Goal: Task Accomplishment & Management: Use online tool/utility

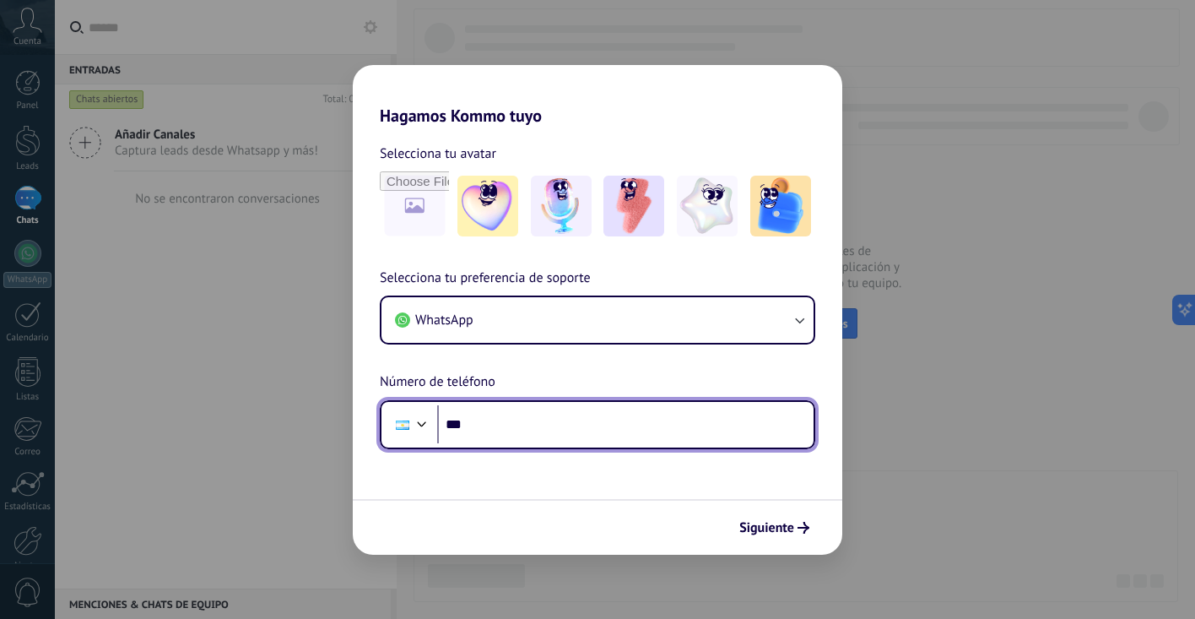
click at [506, 419] on input "***" at bounding box center [625, 424] width 376 height 39
type input "**********"
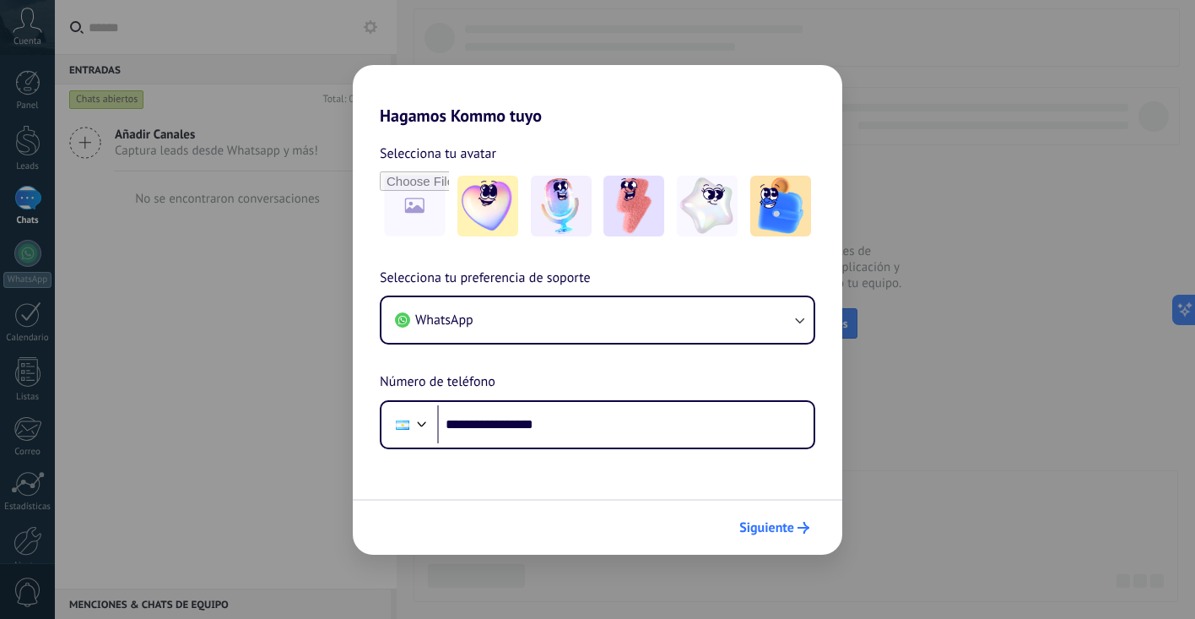
click at [788, 527] on span "Siguiente" at bounding box center [766, 528] width 55 height 12
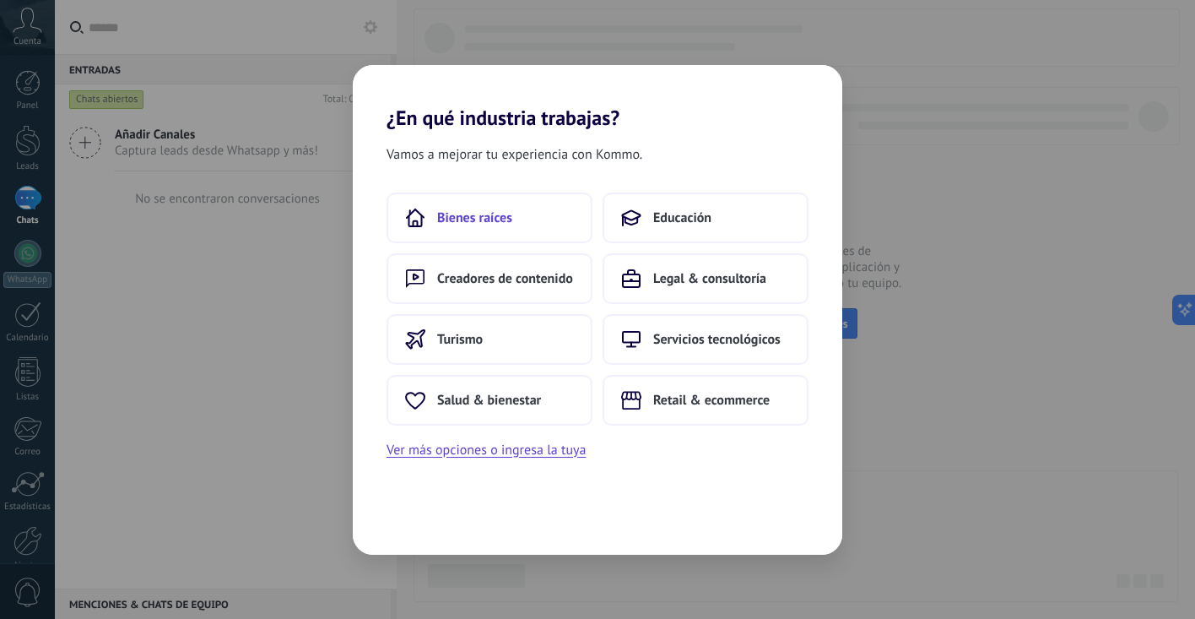
click at [507, 219] on span "Bienes raíces" at bounding box center [474, 217] width 75 height 17
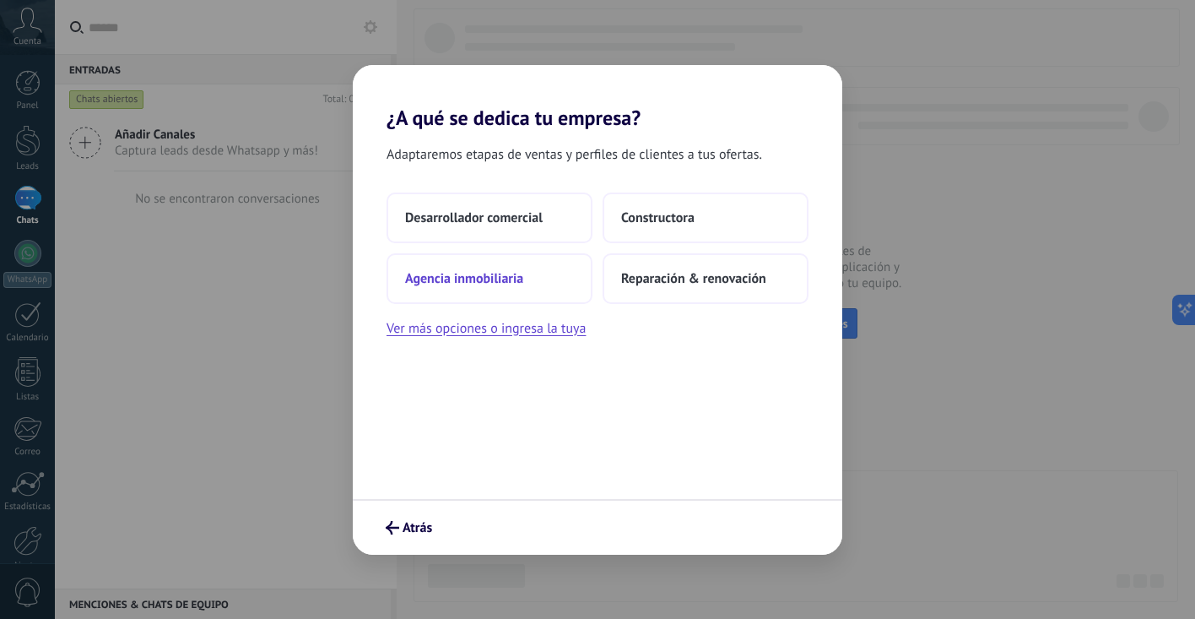
click at [503, 271] on span "Agencia inmobiliaria" at bounding box center [464, 278] width 118 height 17
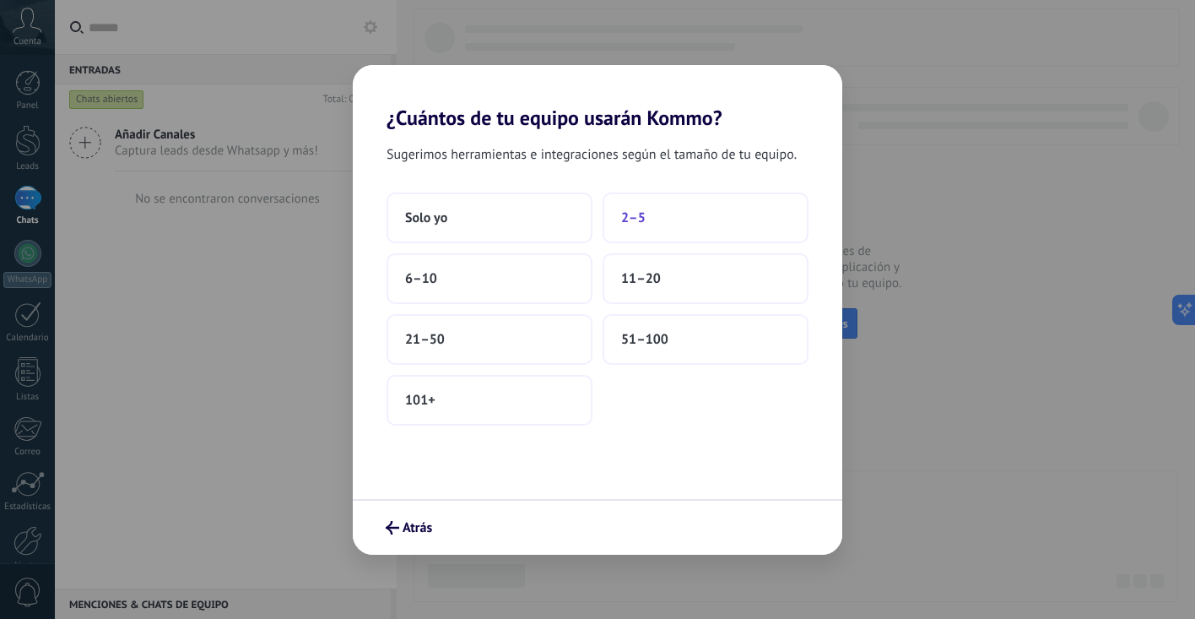
click at [694, 214] on button "2–5" at bounding box center [706, 217] width 206 height 51
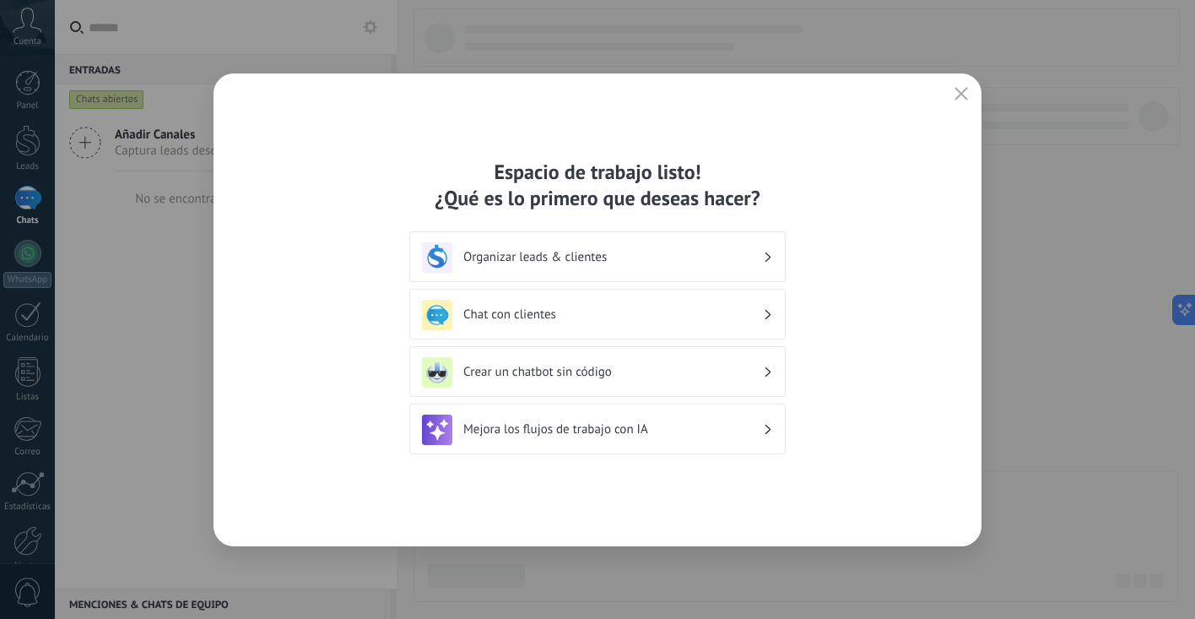
click at [598, 262] on h3 "Organizar leads & clientes" at bounding box center [613, 257] width 300 height 16
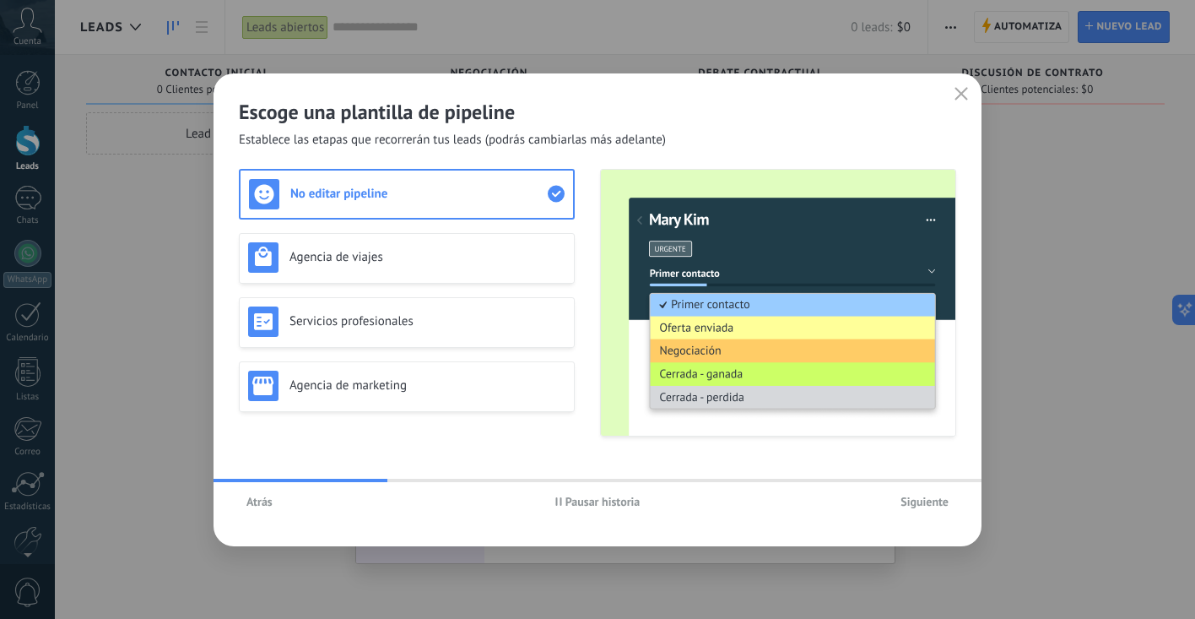
click at [963, 93] on icon "button" at bounding box center [962, 94] width 14 height 14
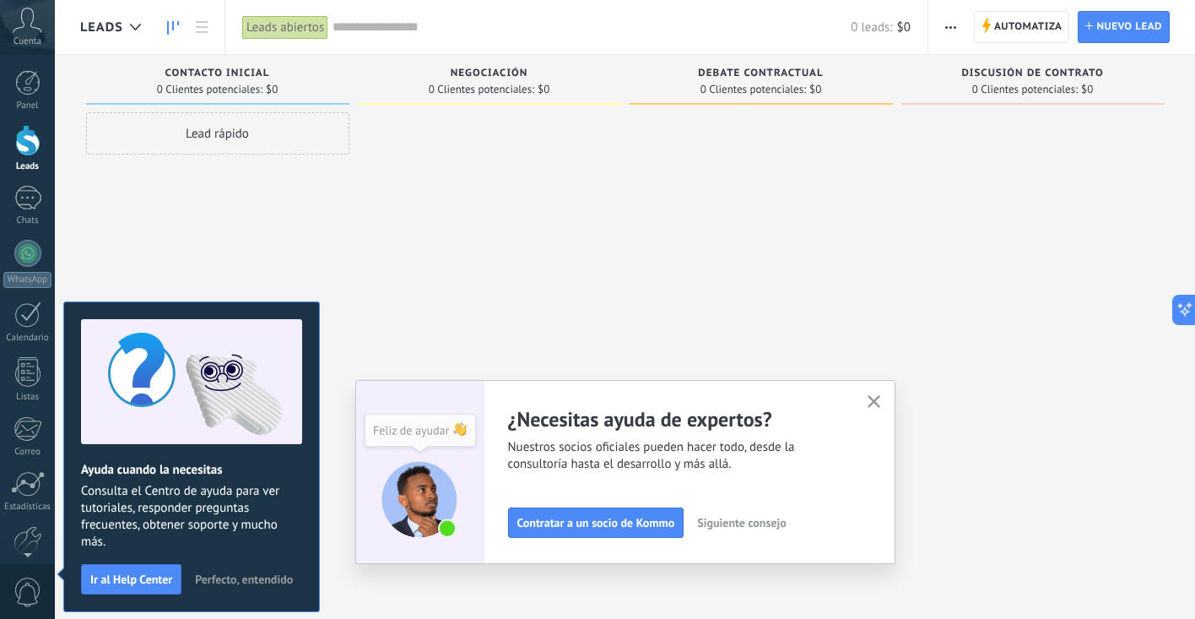
click at [250, 71] on span "Contacto inicial" at bounding box center [217, 74] width 105 height 12
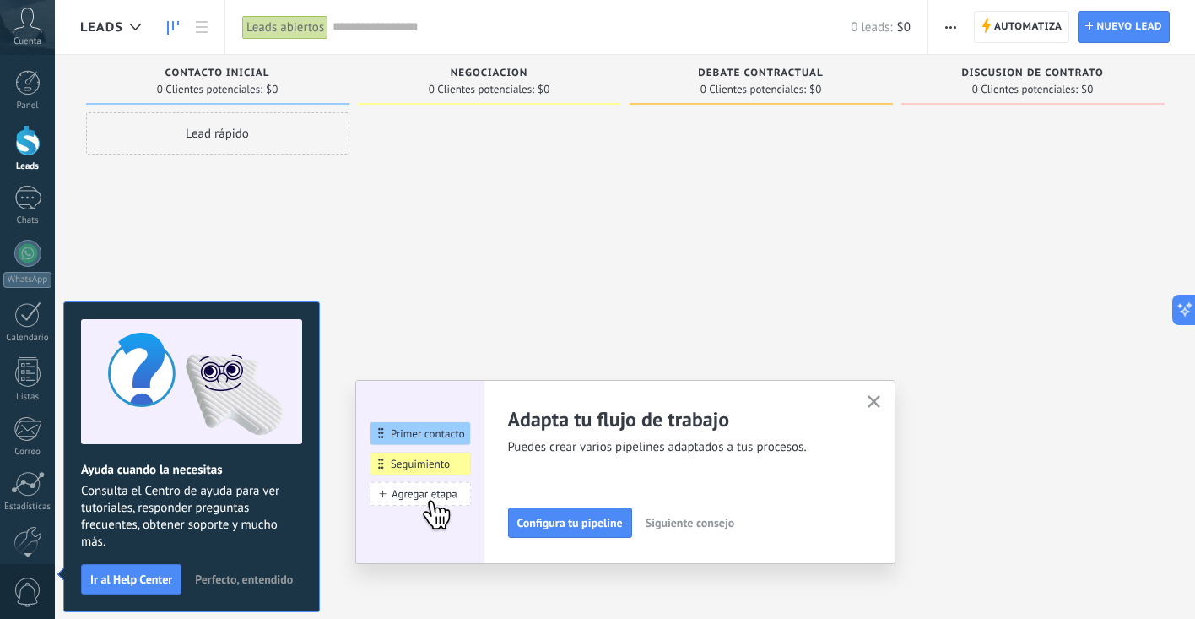
click at [474, 99] on div "Negociación 0 Clientes potenciales: $0" at bounding box center [489, 80] width 263 height 50
click at [491, 77] on span "Negociación" at bounding box center [490, 74] width 78 height 12
click at [734, 63] on div "Debate contractual 0 Clientes potenciales: $0" at bounding box center [761, 80] width 263 height 50
click at [1012, 76] on span "Discusión de contrato" at bounding box center [1032, 74] width 142 height 12
click at [246, 68] on span "Contacto inicial" at bounding box center [217, 74] width 105 height 12
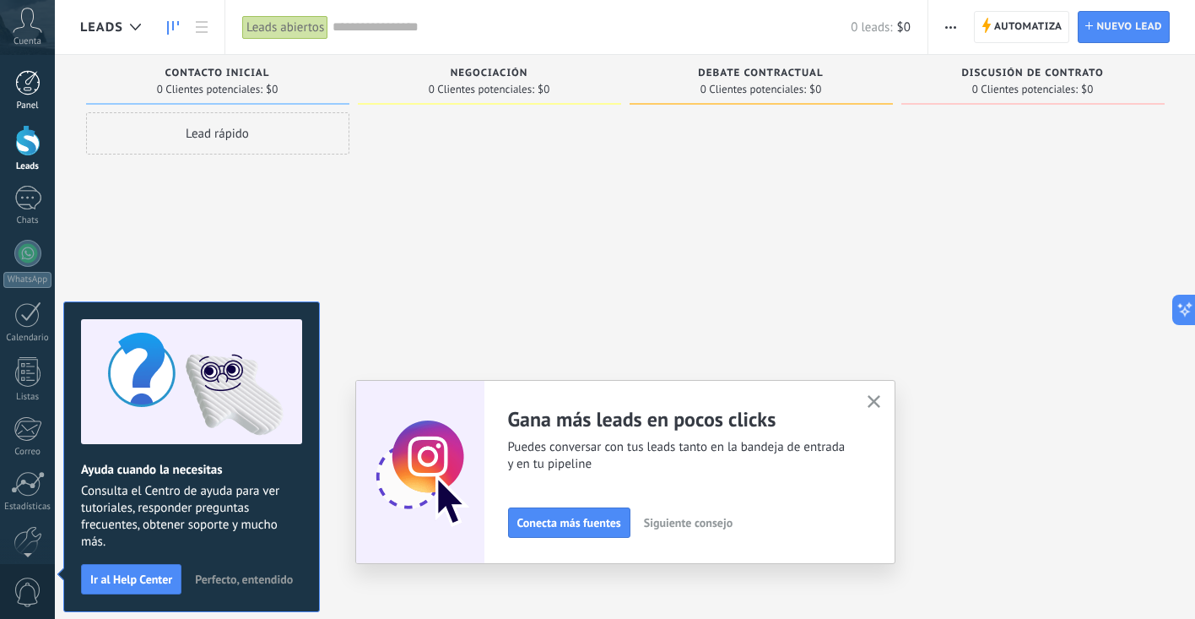
click at [34, 84] on div at bounding box center [27, 82] width 25 height 25
